Goal: Find specific page/section: Find specific page/section

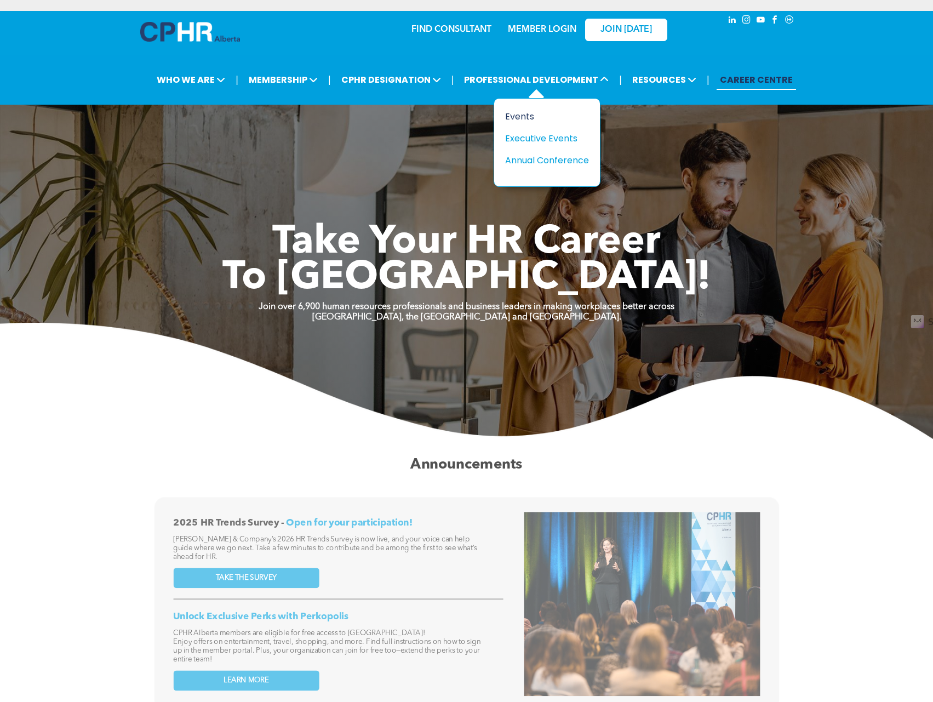
click at [520, 110] on div "Events" at bounding box center [543, 117] width 76 height 14
